Goal: Check status: Check status

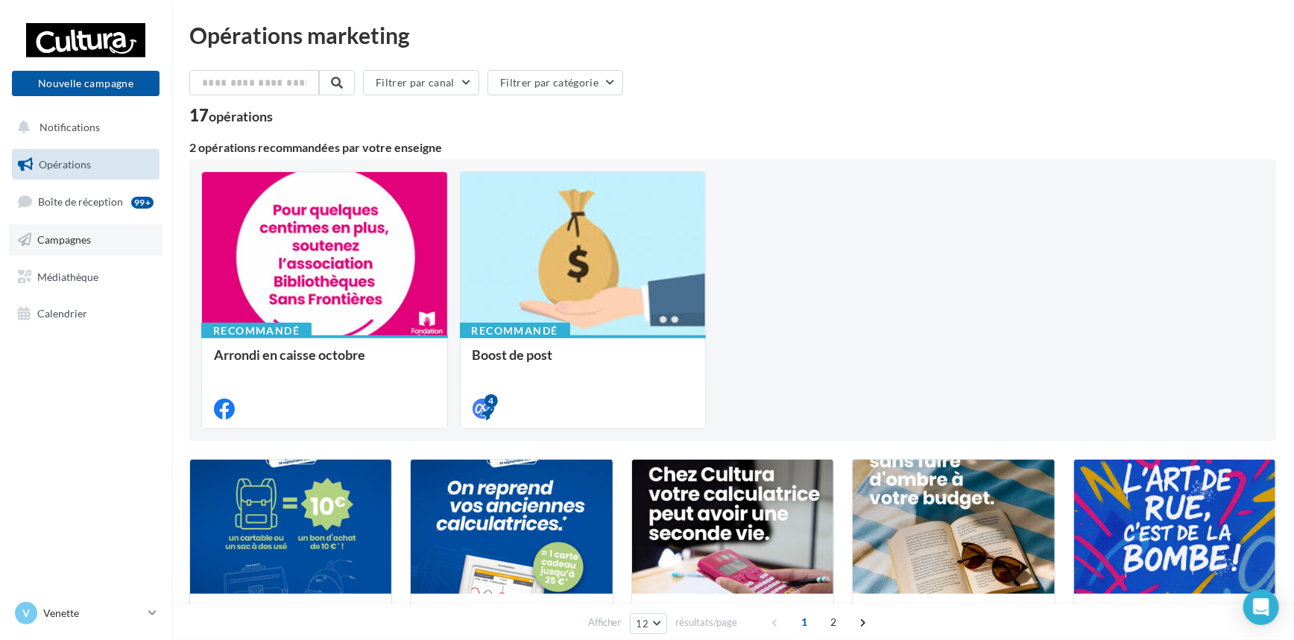
click at [76, 241] on span "Campagnes" at bounding box center [64, 239] width 54 height 13
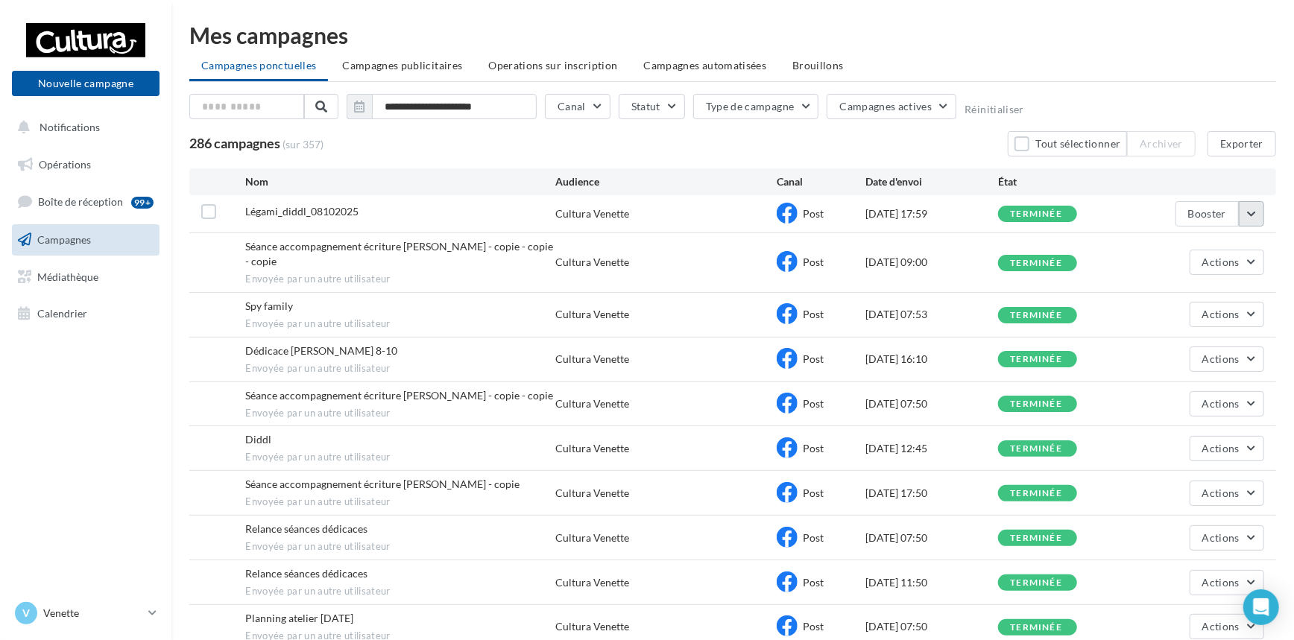
click at [1256, 215] on button "button" at bounding box center [1251, 213] width 25 height 25
click at [1225, 247] on button "Voir les résultats" at bounding box center [1189, 249] width 149 height 39
